Goal: Task Accomplishment & Management: Use online tool/utility

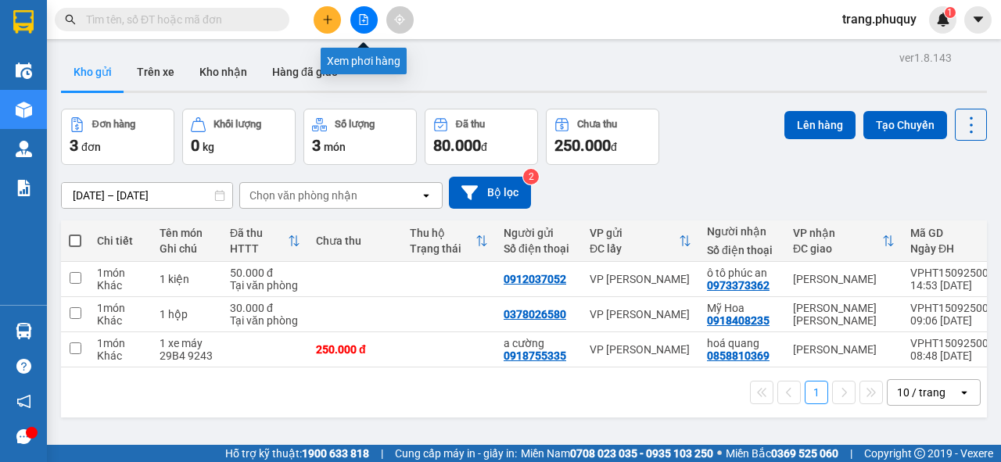
click at [363, 16] on icon "file-add" at bounding box center [363, 19] width 11 height 11
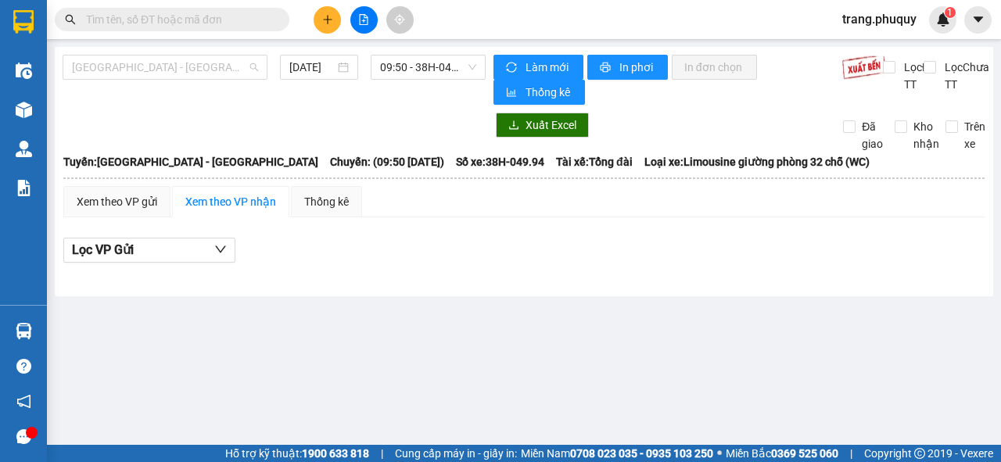
drag, startPoint x: 174, startPoint y: 72, endPoint x: 150, endPoint y: 86, distance: 27.4
click at [172, 72] on span "[GEOGRAPHIC_DATA] - [GEOGRAPHIC_DATA]" at bounding box center [165, 67] width 186 height 23
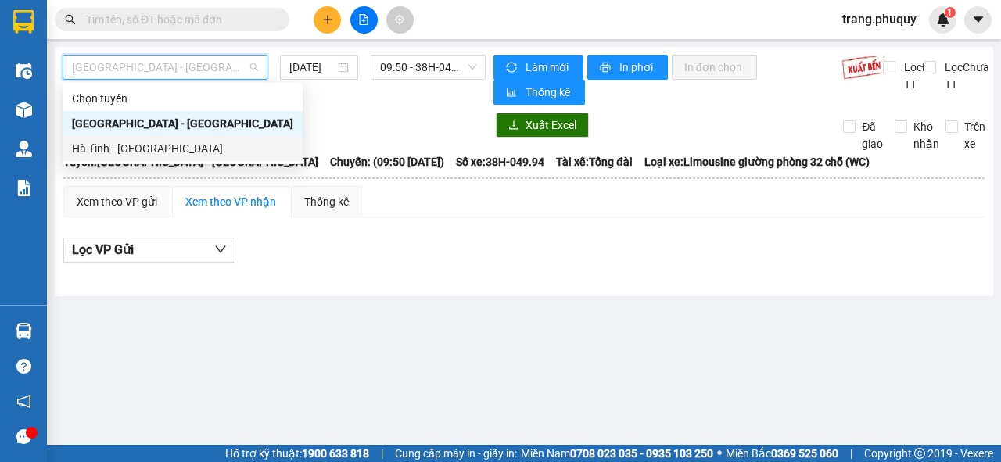
click at [129, 140] on div "Hà Tĩnh - [GEOGRAPHIC_DATA]" at bounding box center [182, 148] width 221 height 17
type input "[DATE]"
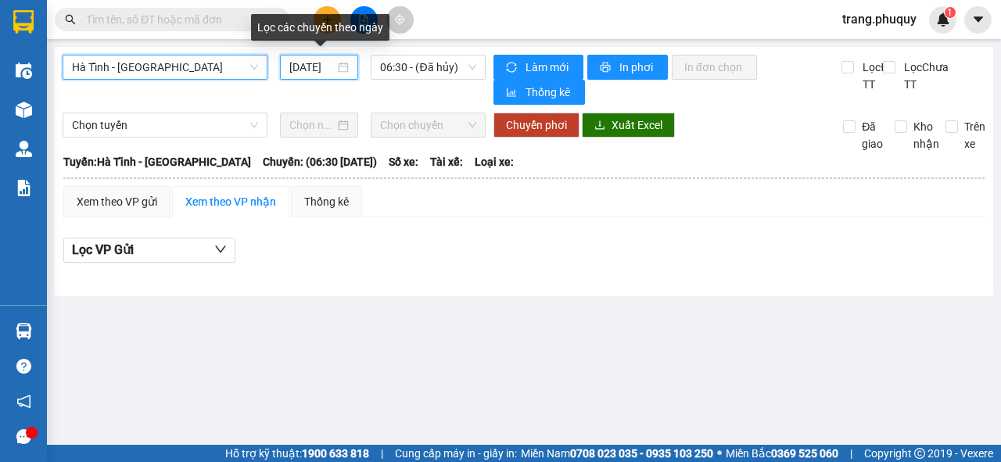
click at [313, 69] on input "[DATE]" at bounding box center [311, 67] width 45 height 17
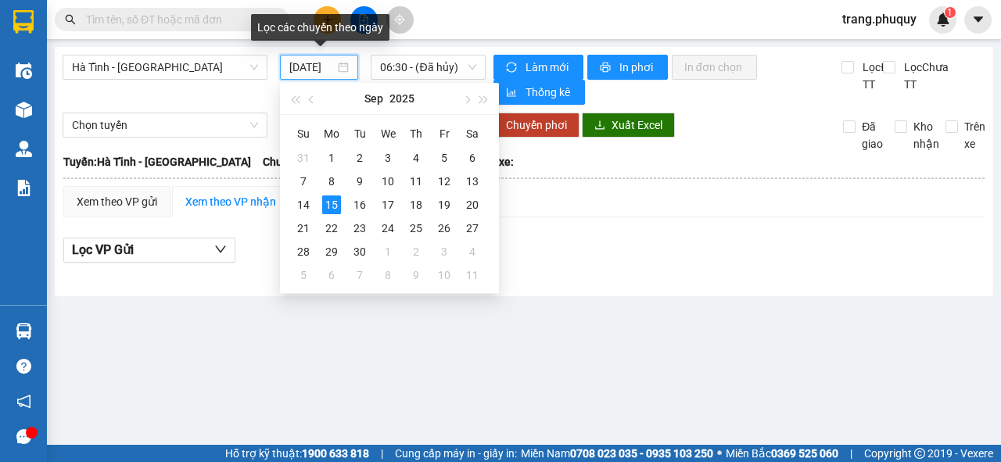
click at [313, 69] on input "[DATE]" at bounding box center [311, 67] width 45 height 17
click at [433, 110] on div "[DATE]" at bounding box center [390, 98] width 136 height 31
click at [419, 34] on div "Kết quả tìm kiếm ( 0 ) Bộ lọc No Data trang.phuquy 1" at bounding box center [500, 19] width 1001 height 39
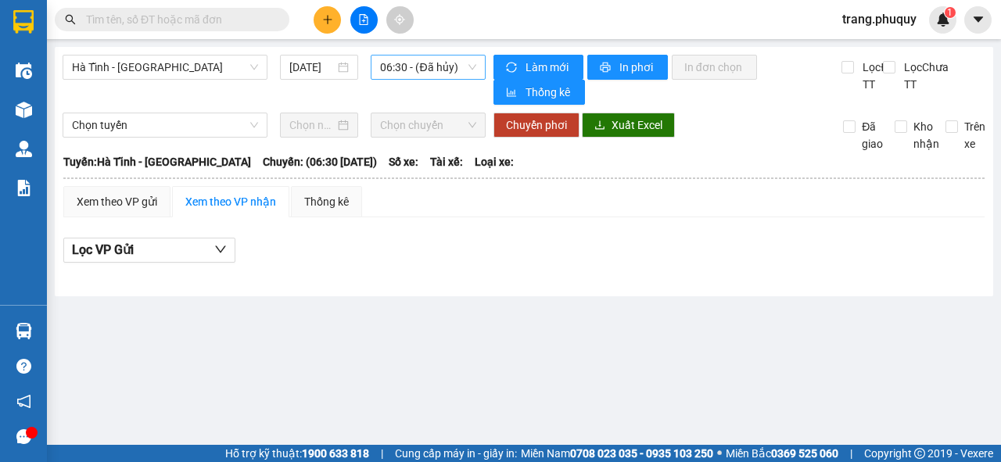
click at [412, 59] on span "06:30 - (Đã hủy)" at bounding box center [427, 67] width 95 height 23
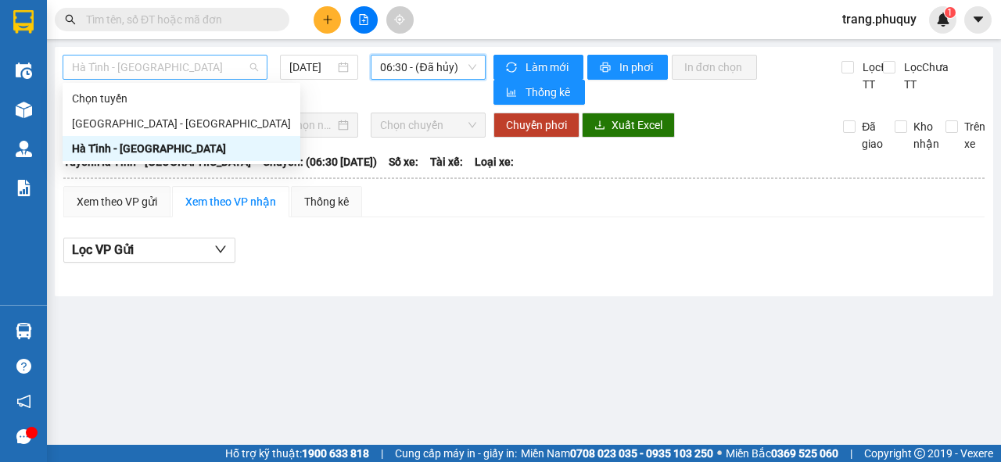
click at [210, 75] on span "Hà Tĩnh - [GEOGRAPHIC_DATA]" at bounding box center [165, 67] width 186 height 23
click at [153, 117] on div "[GEOGRAPHIC_DATA] - [GEOGRAPHIC_DATA]" at bounding box center [181, 123] width 219 height 17
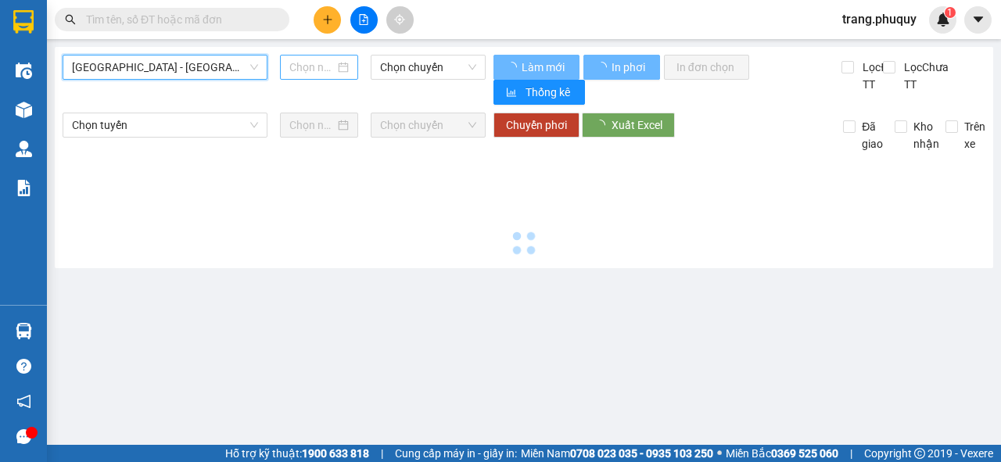
type input "[DATE]"
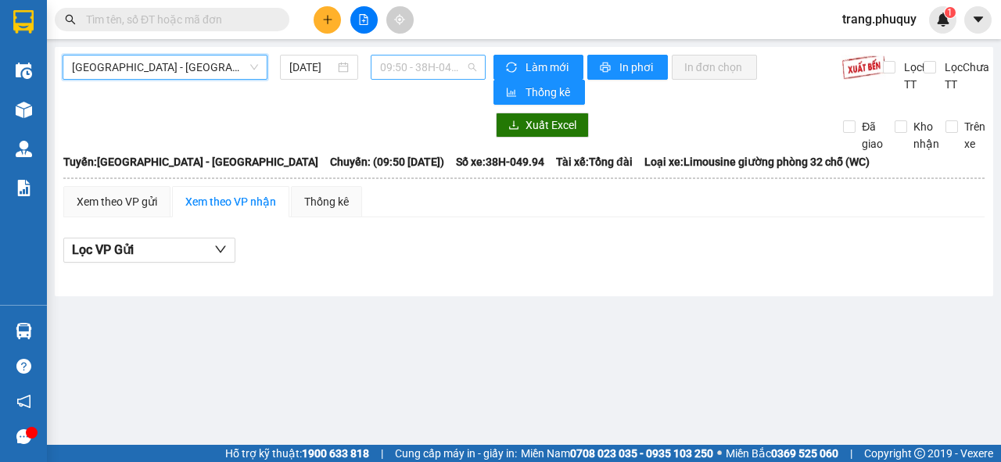
click at [432, 59] on span "09:50 - 38H-049.94" at bounding box center [427, 67] width 95 height 23
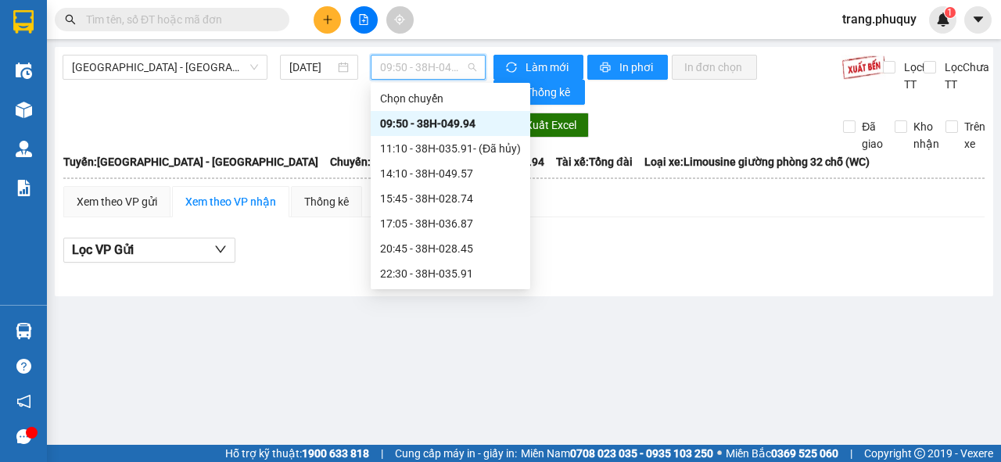
click at [425, 119] on div "09:50 - 38H-049.94" at bounding box center [450, 123] width 141 height 17
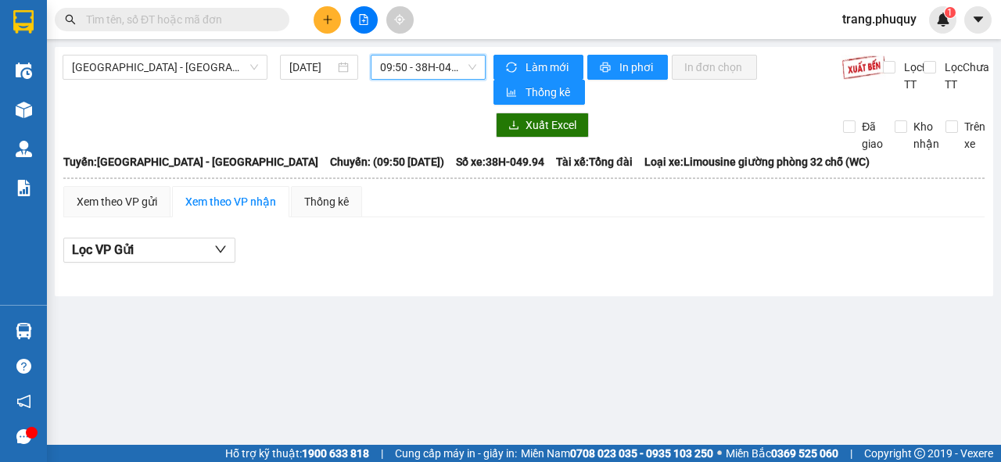
click at [433, 62] on span "09:50 - 38H-049.94" at bounding box center [427, 67] width 95 height 23
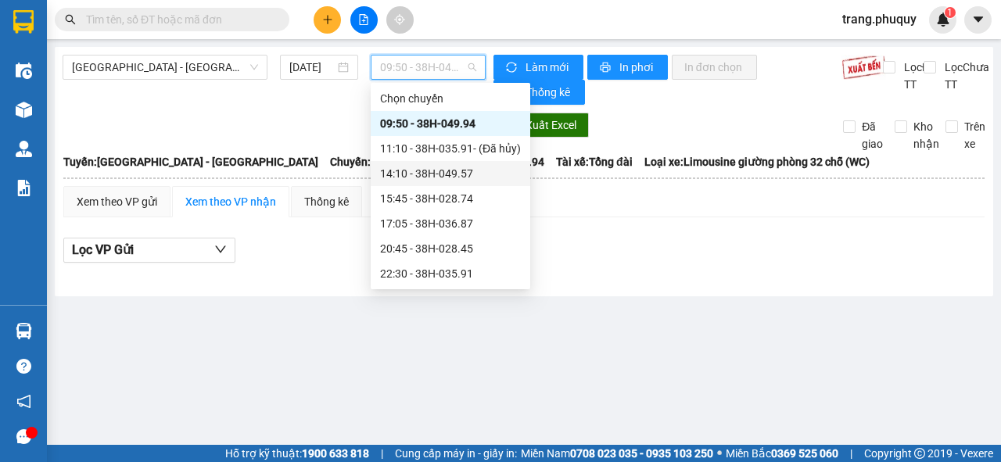
click at [422, 167] on div "14:10 - 38H-049.57" at bounding box center [450, 173] width 141 height 17
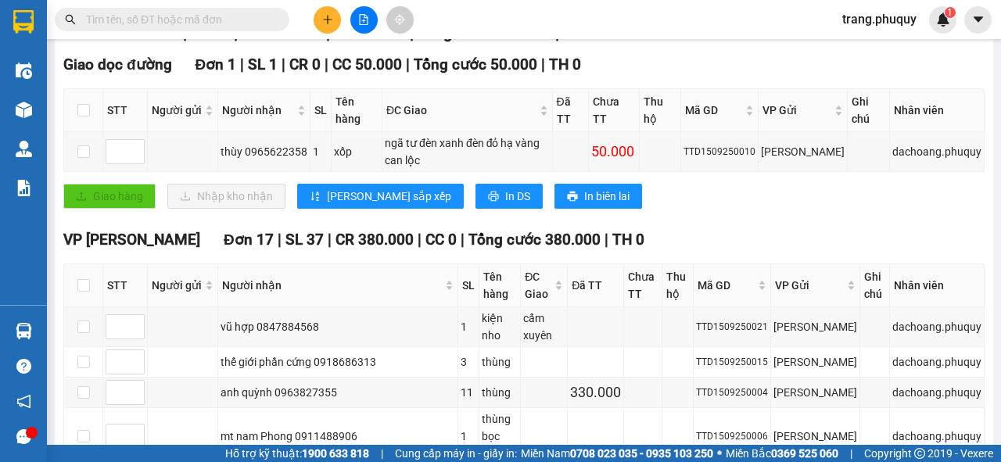
scroll to position [63, 0]
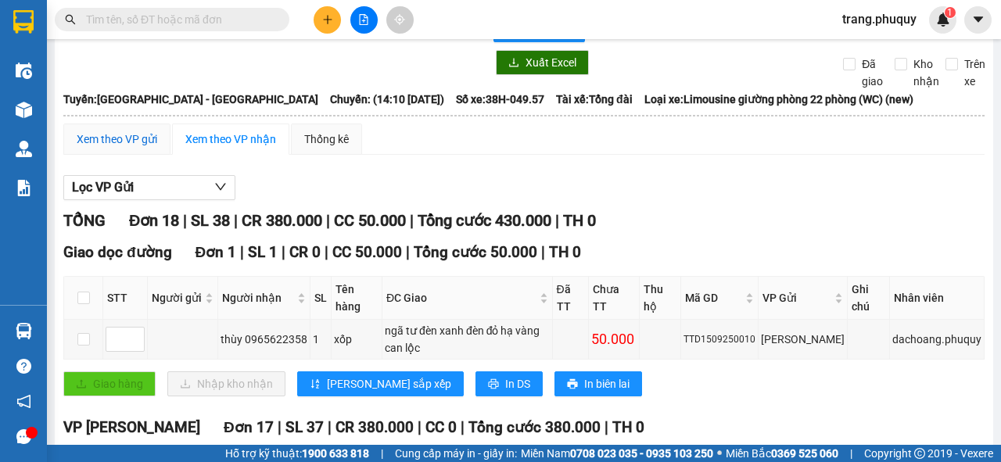
click at [110, 145] on div "Xem theo VP gửi" at bounding box center [117, 139] width 81 height 17
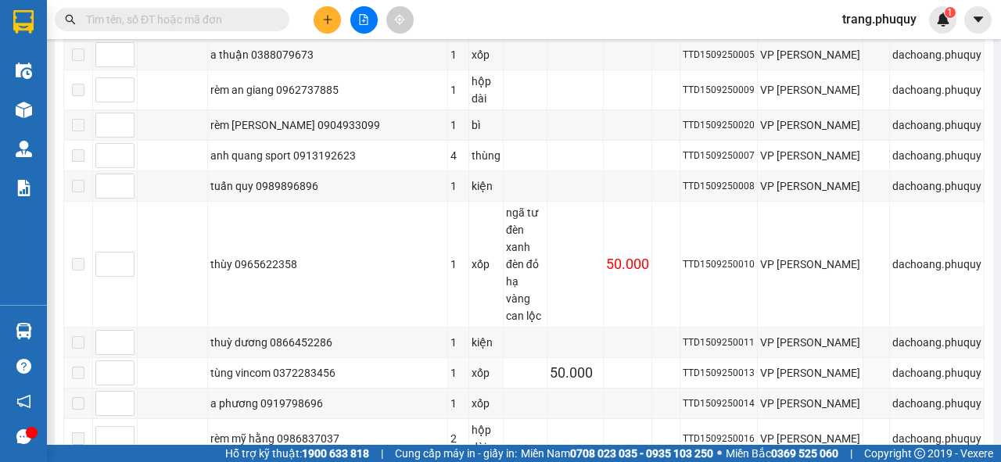
scroll to position [582, 0]
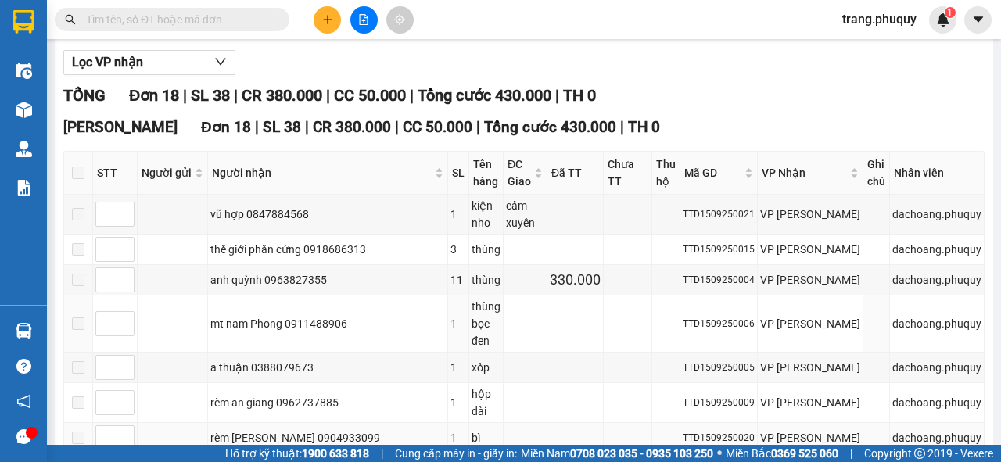
scroll to position [250, 0]
